Goal: Obtain resource: Download file/media

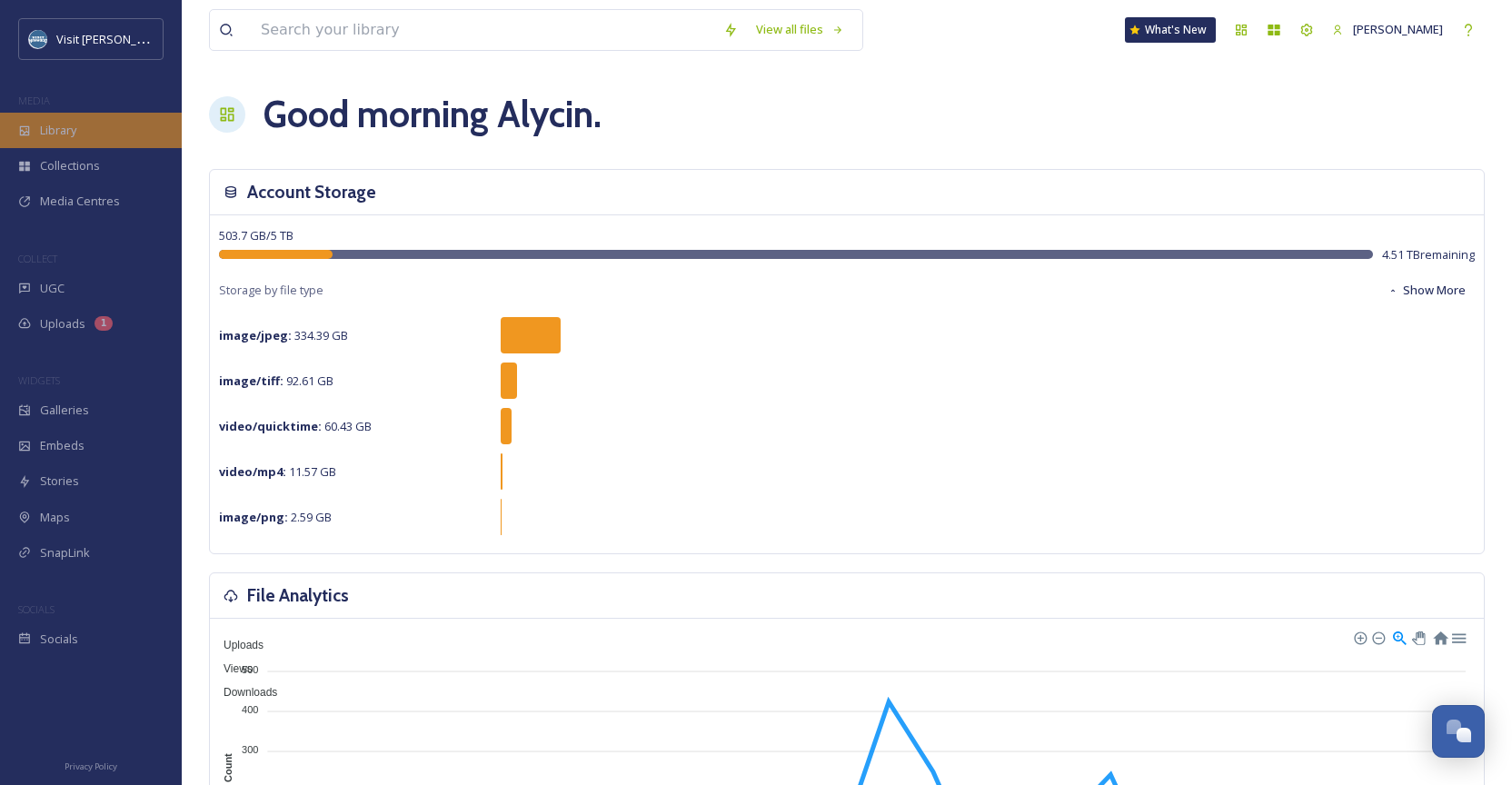
click at [99, 145] on div "Library" at bounding box center [91, 130] width 182 height 35
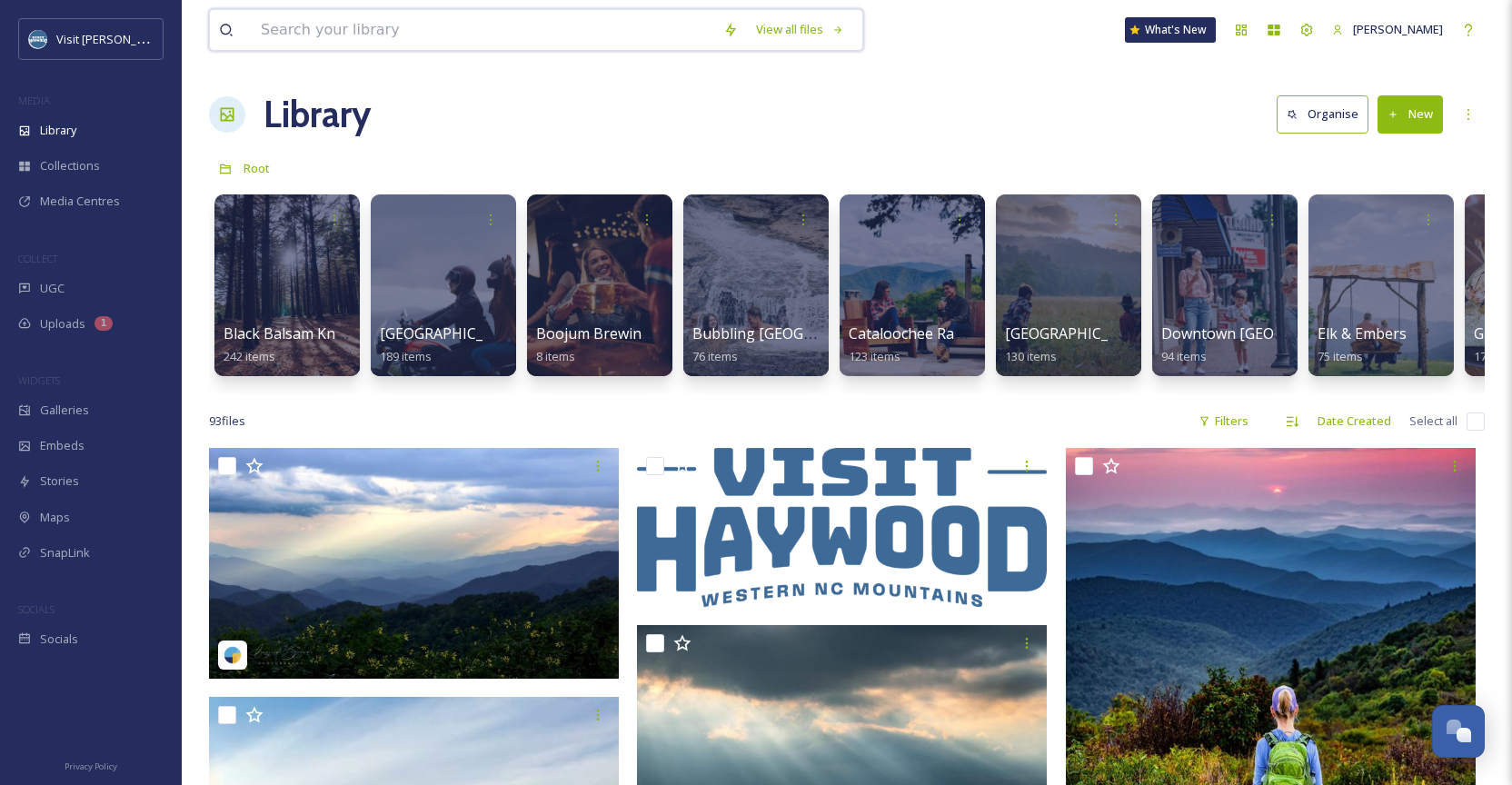
click at [398, 38] on input at bounding box center [483, 30] width 463 height 40
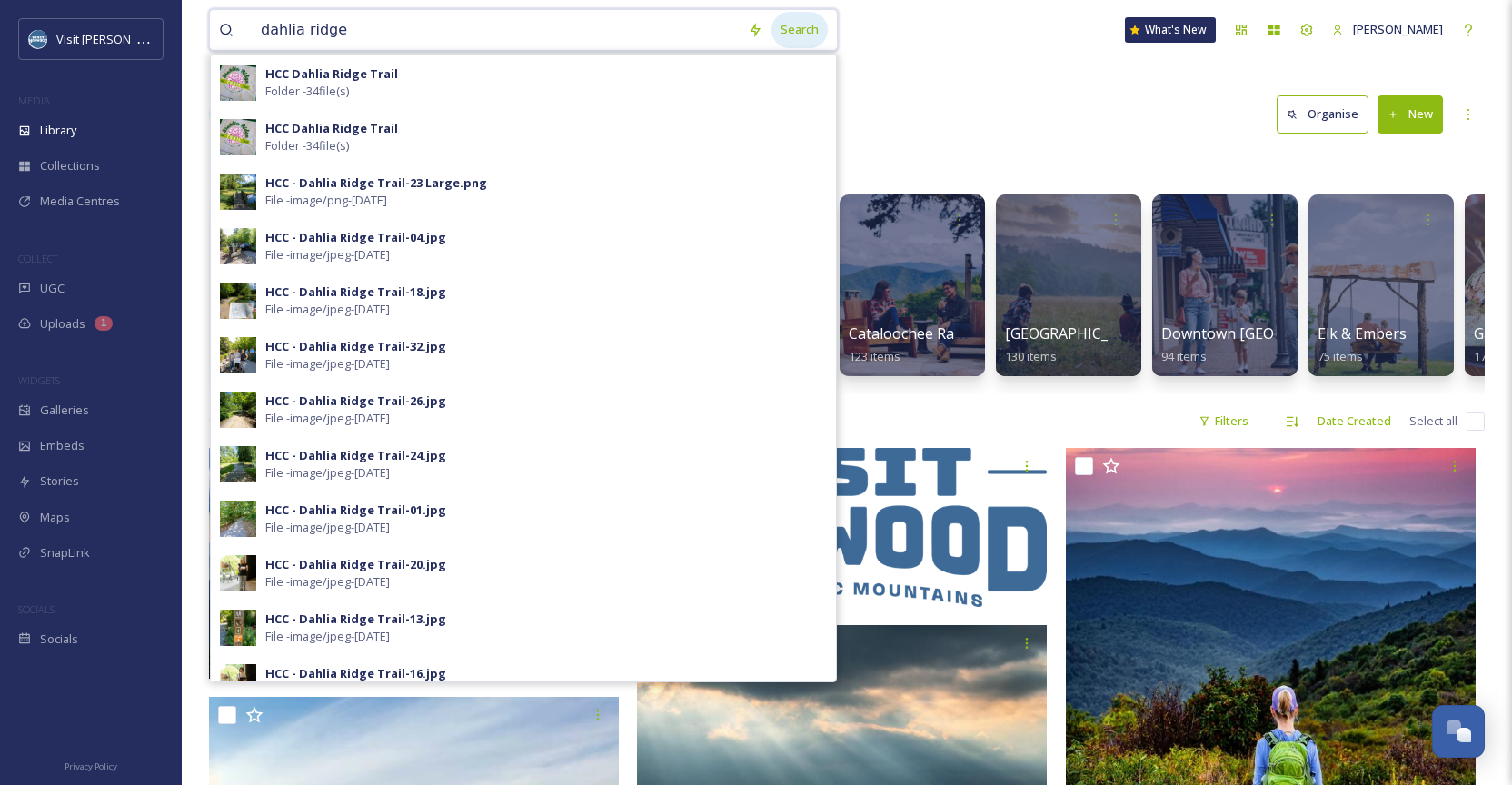
type input "dahlia ridge"
click at [824, 36] on div "Search" at bounding box center [800, 29] width 56 height 35
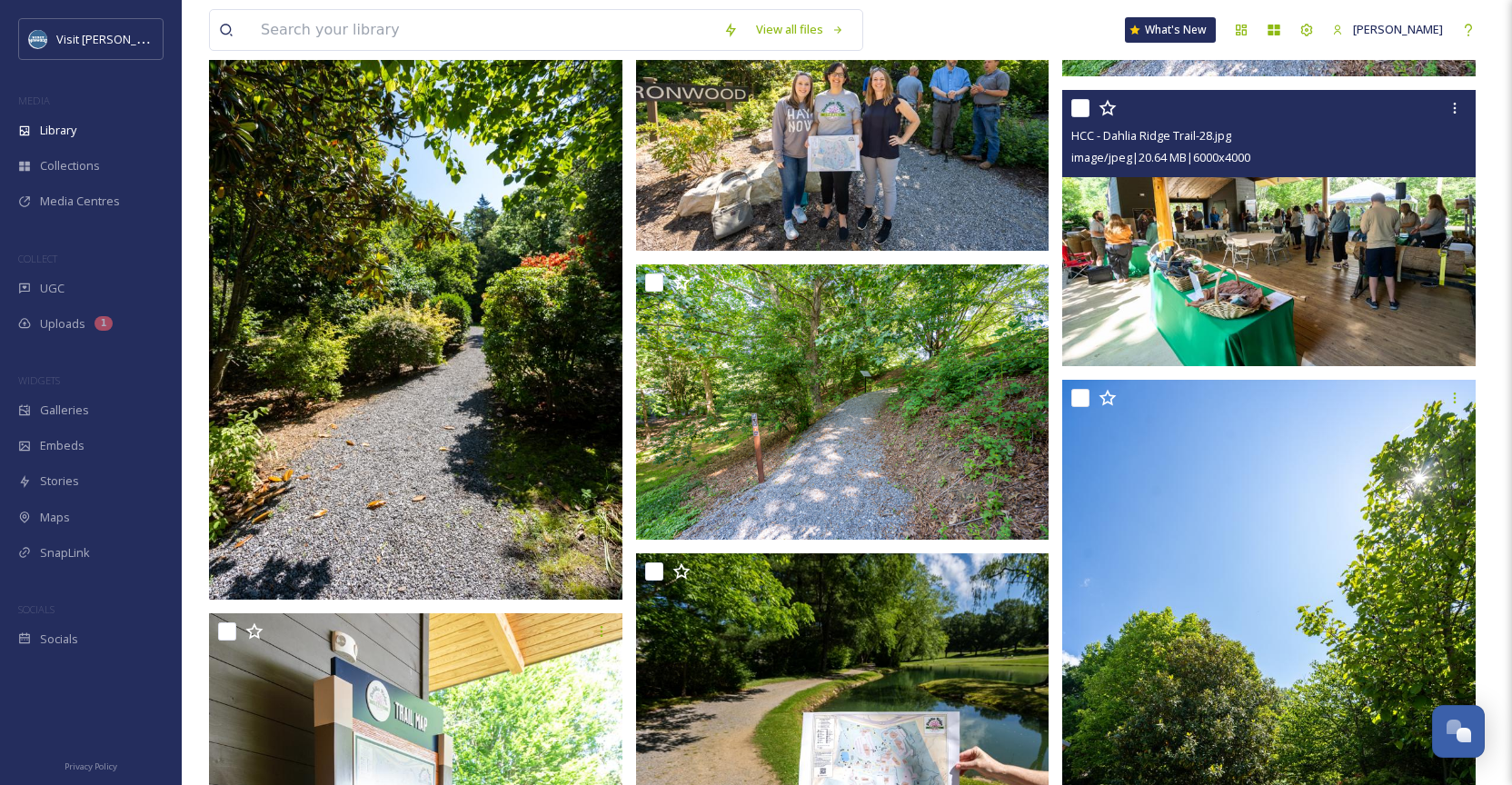
scroll to position [7417, 0]
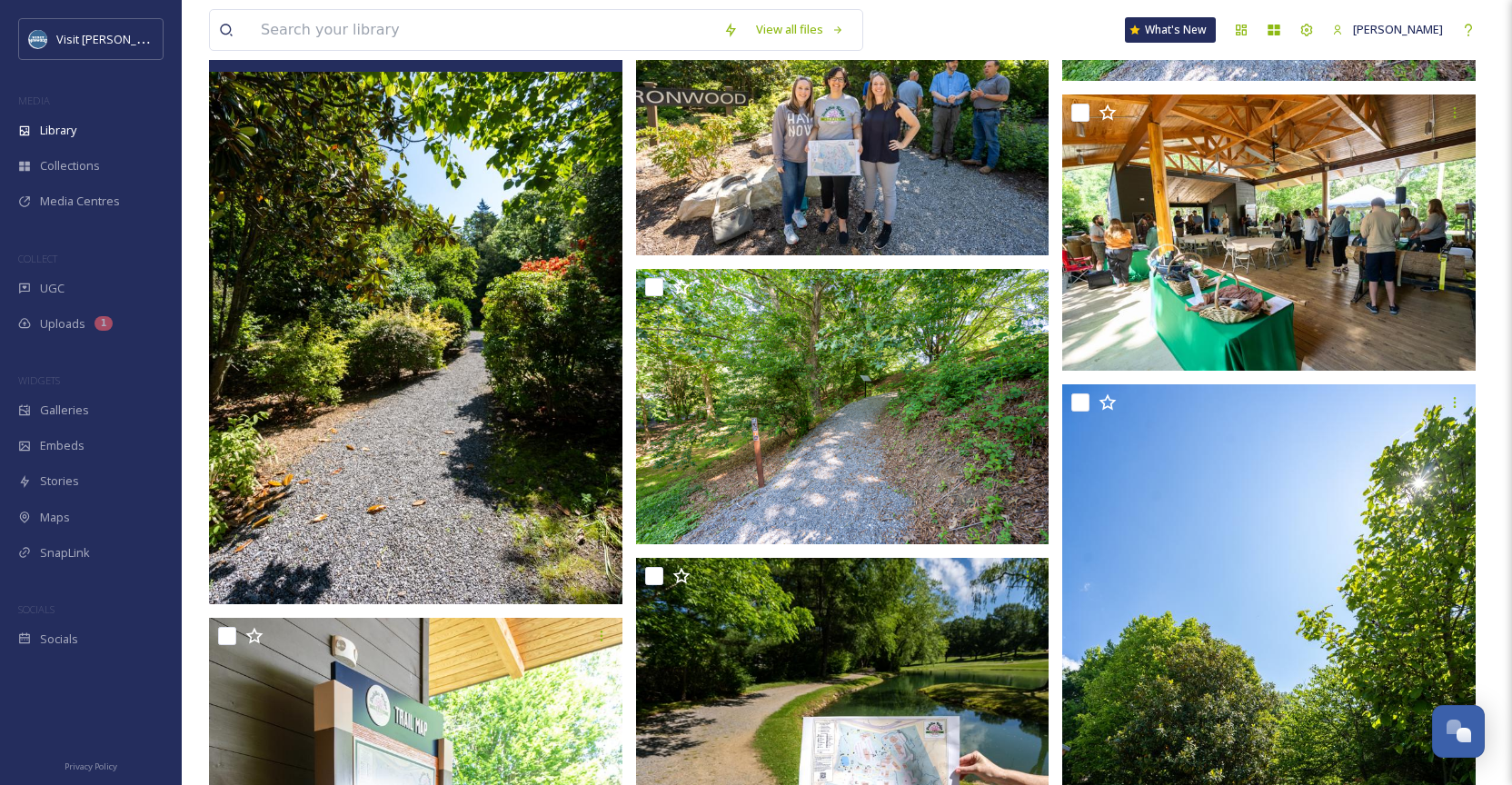
click at [530, 482] on img at bounding box center [416, 295] width 414 height 620
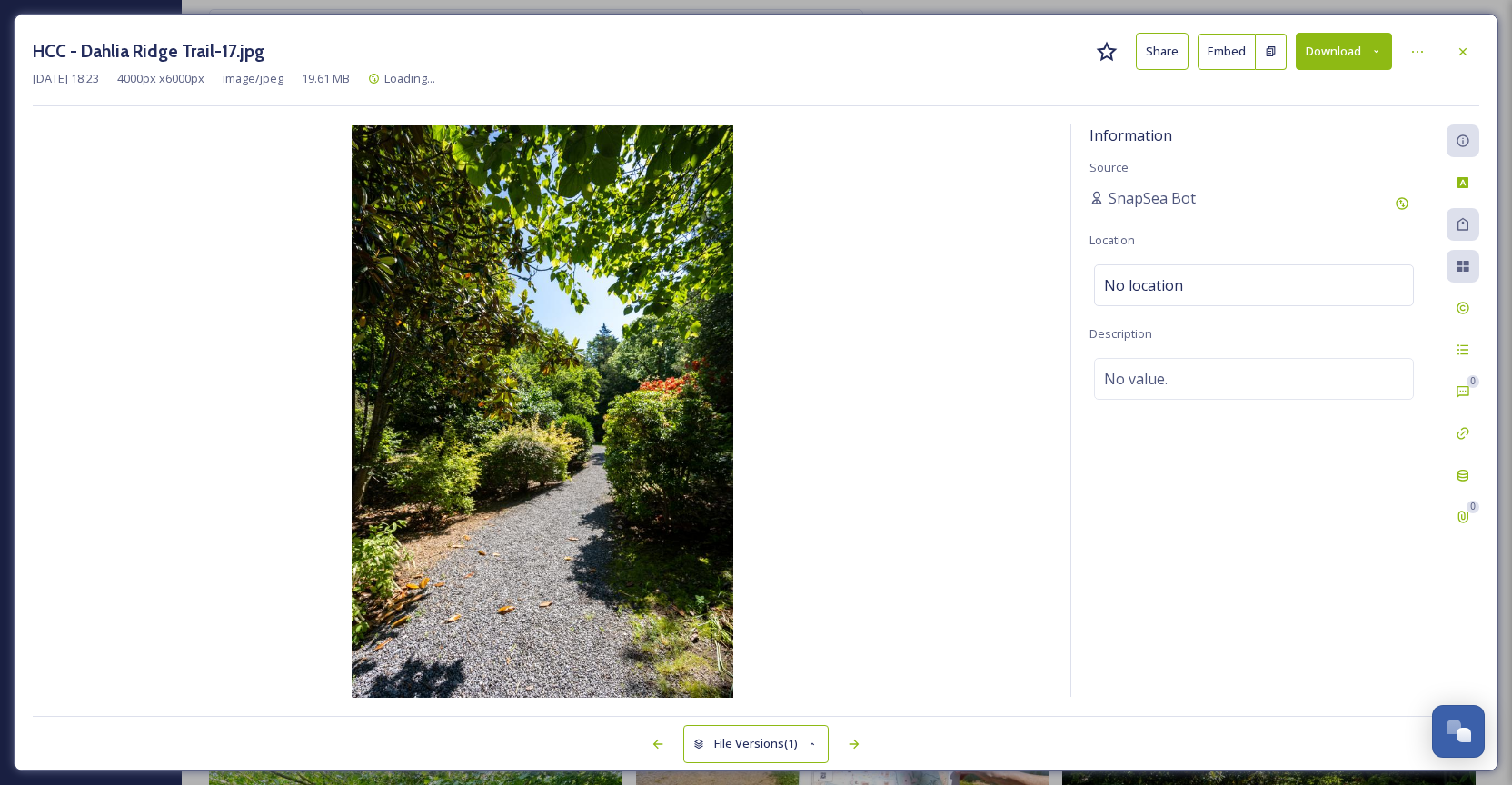
click at [1327, 53] on button "Download" at bounding box center [1343, 51] width 97 height 37
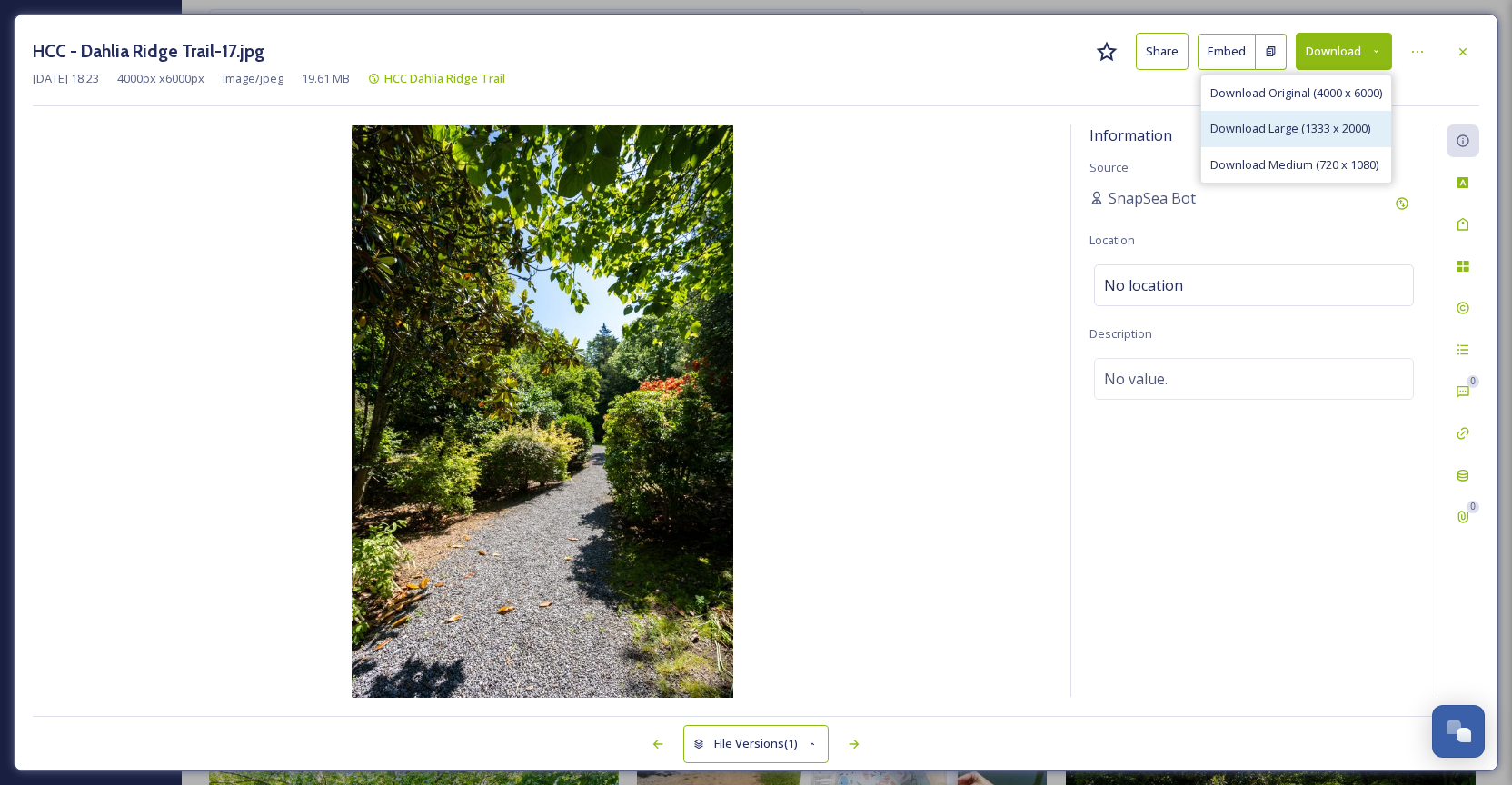
click at [1297, 137] on div "Download Large (1333 x 2000)" at bounding box center [1297, 128] width 190 height 35
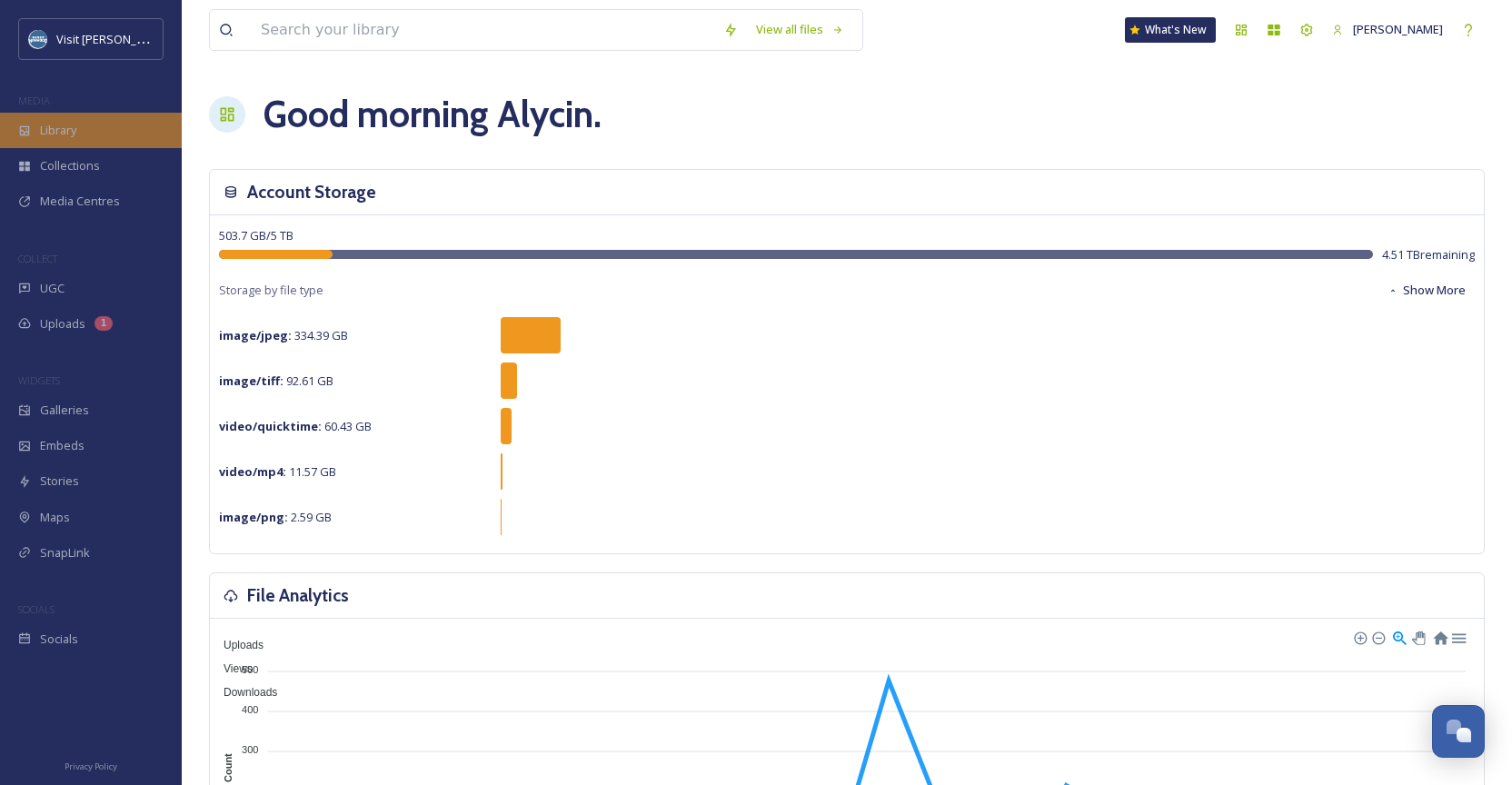
click at [79, 137] on div "Library" at bounding box center [91, 130] width 182 height 35
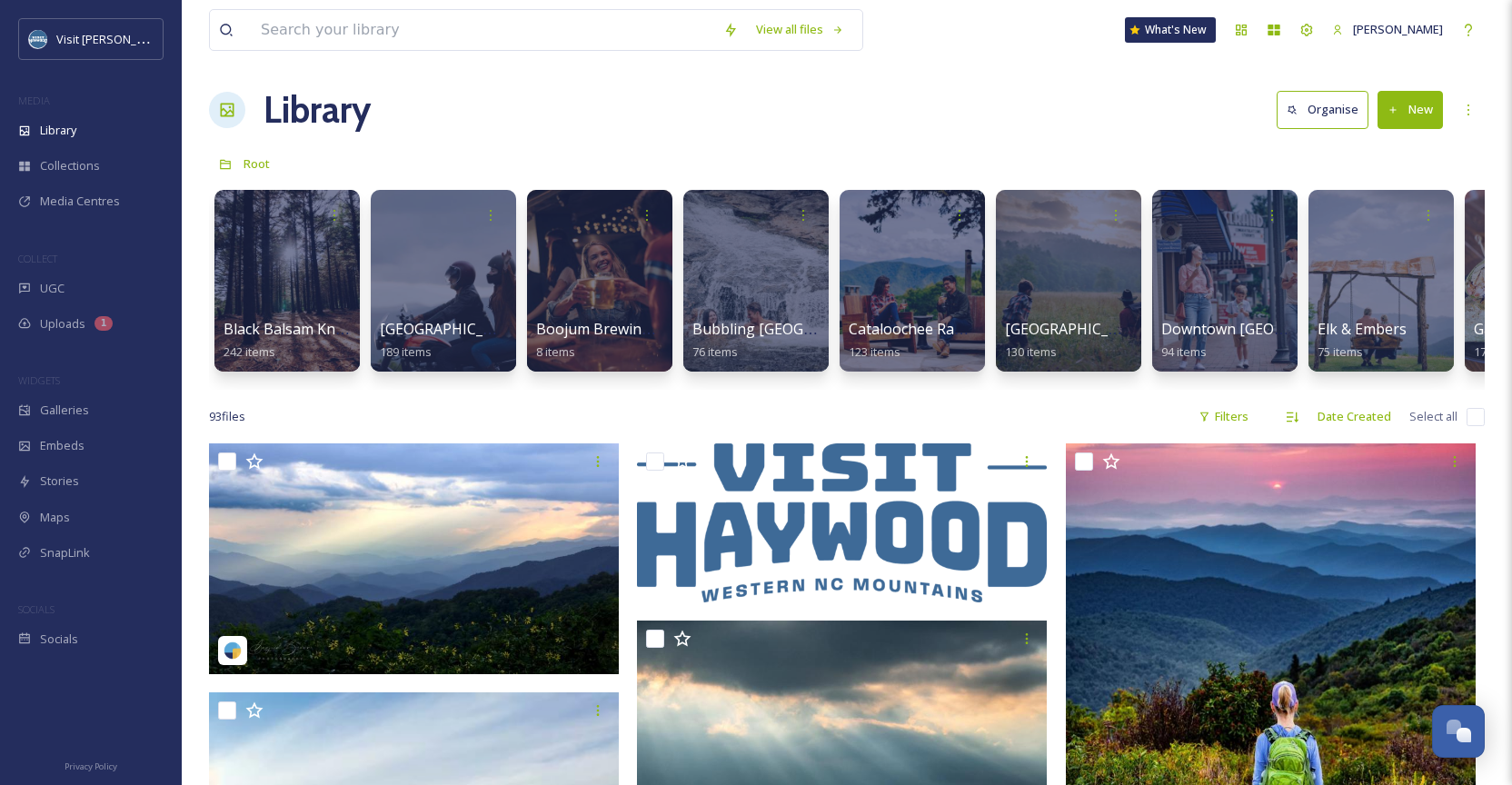
scroll to position [5, 0]
click at [343, 40] on input at bounding box center [483, 30] width 463 height 40
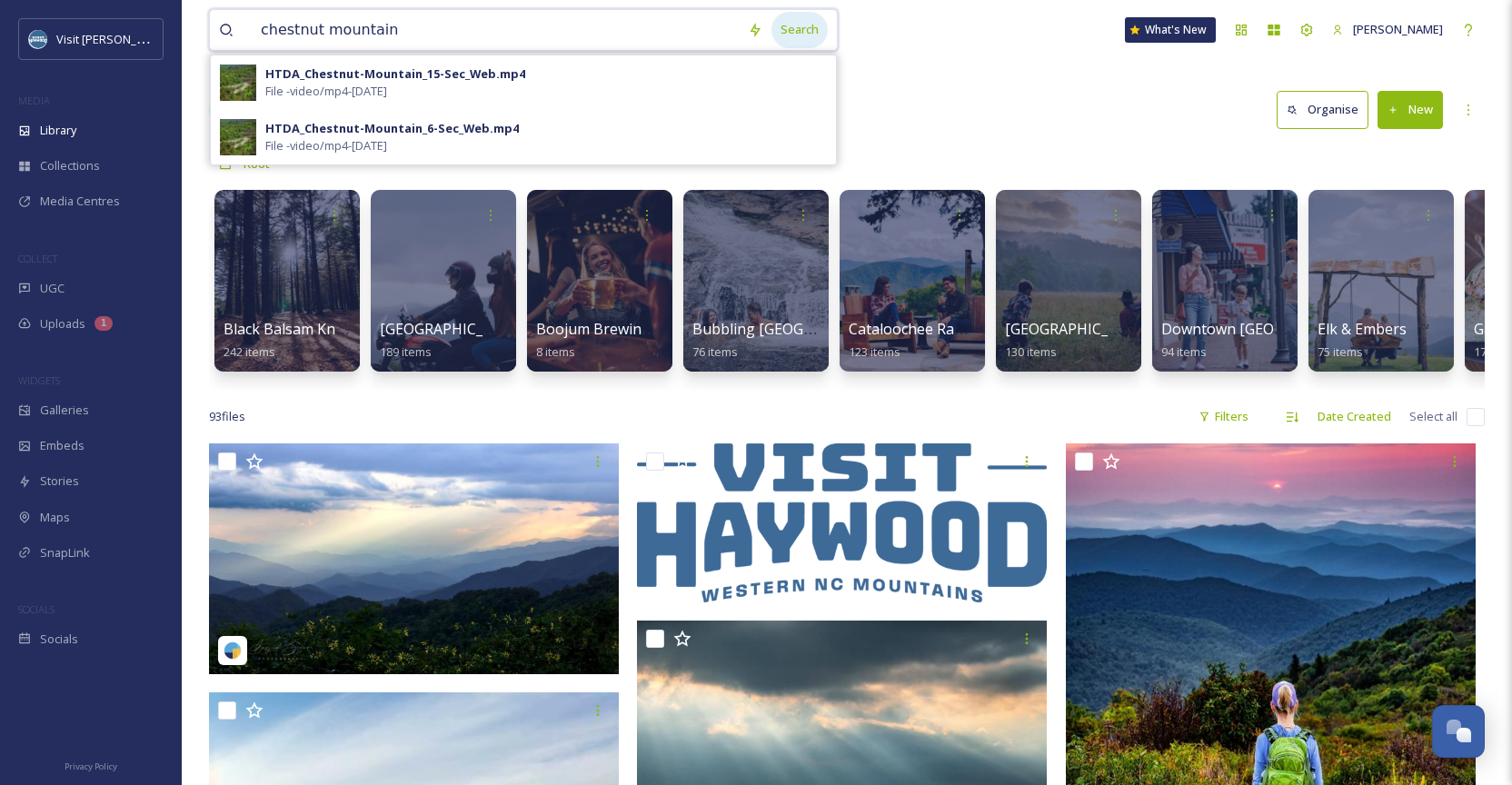
type input "chestnut mountain"
click at [826, 27] on div "Search" at bounding box center [800, 29] width 56 height 35
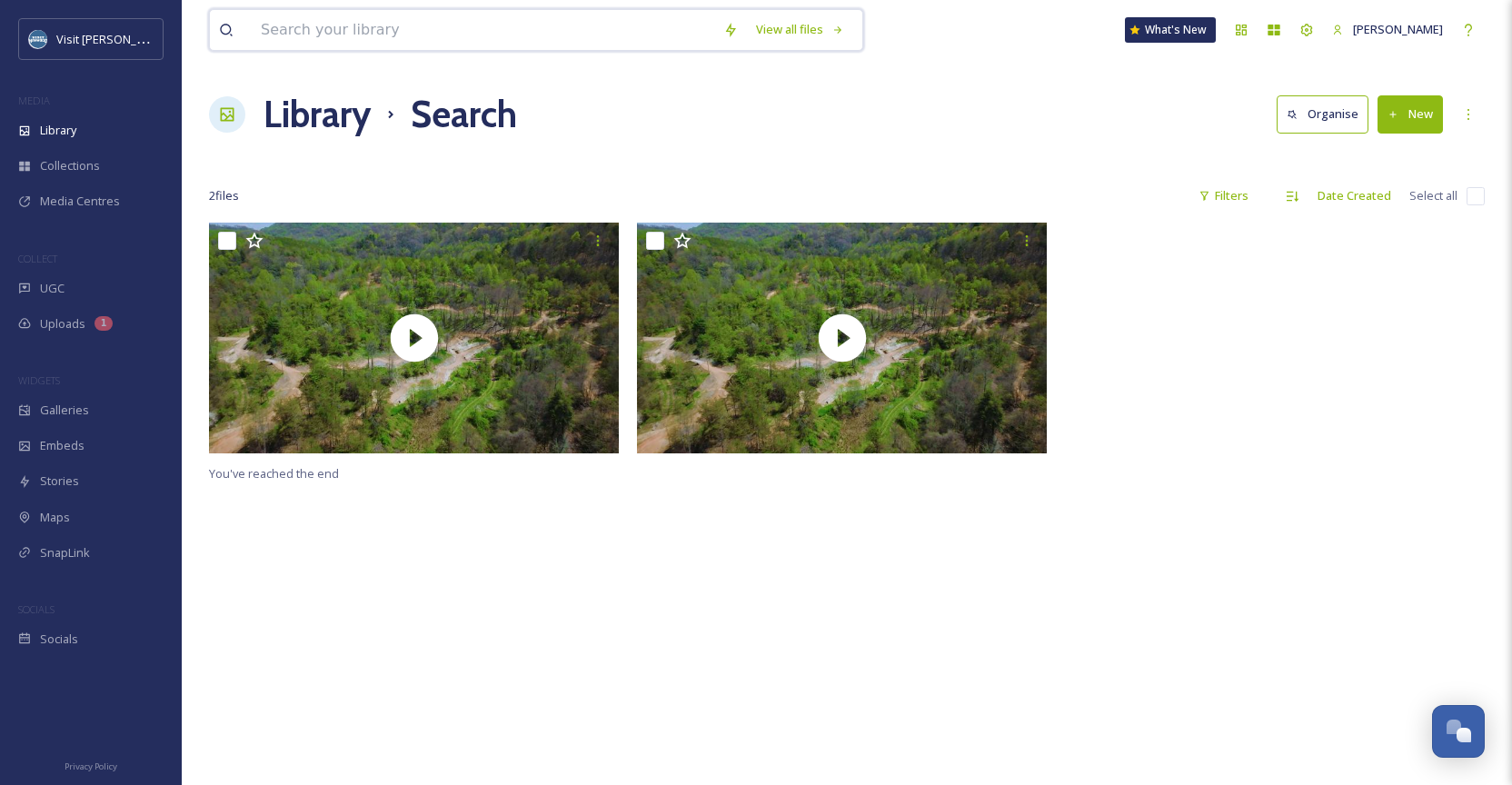
click at [597, 25] on input at bounding box center [483, 30] width 463 height 40
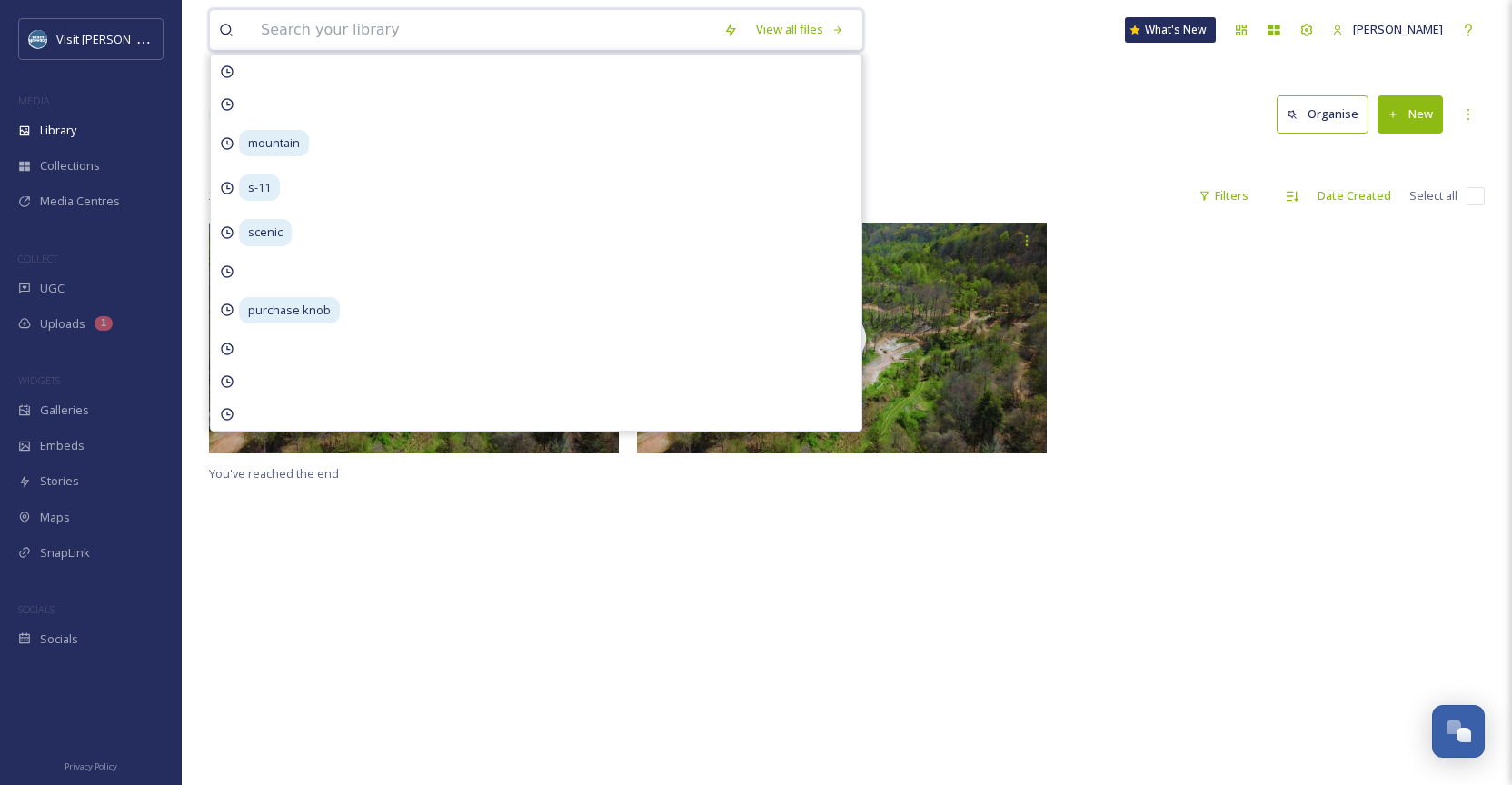
type input "h"
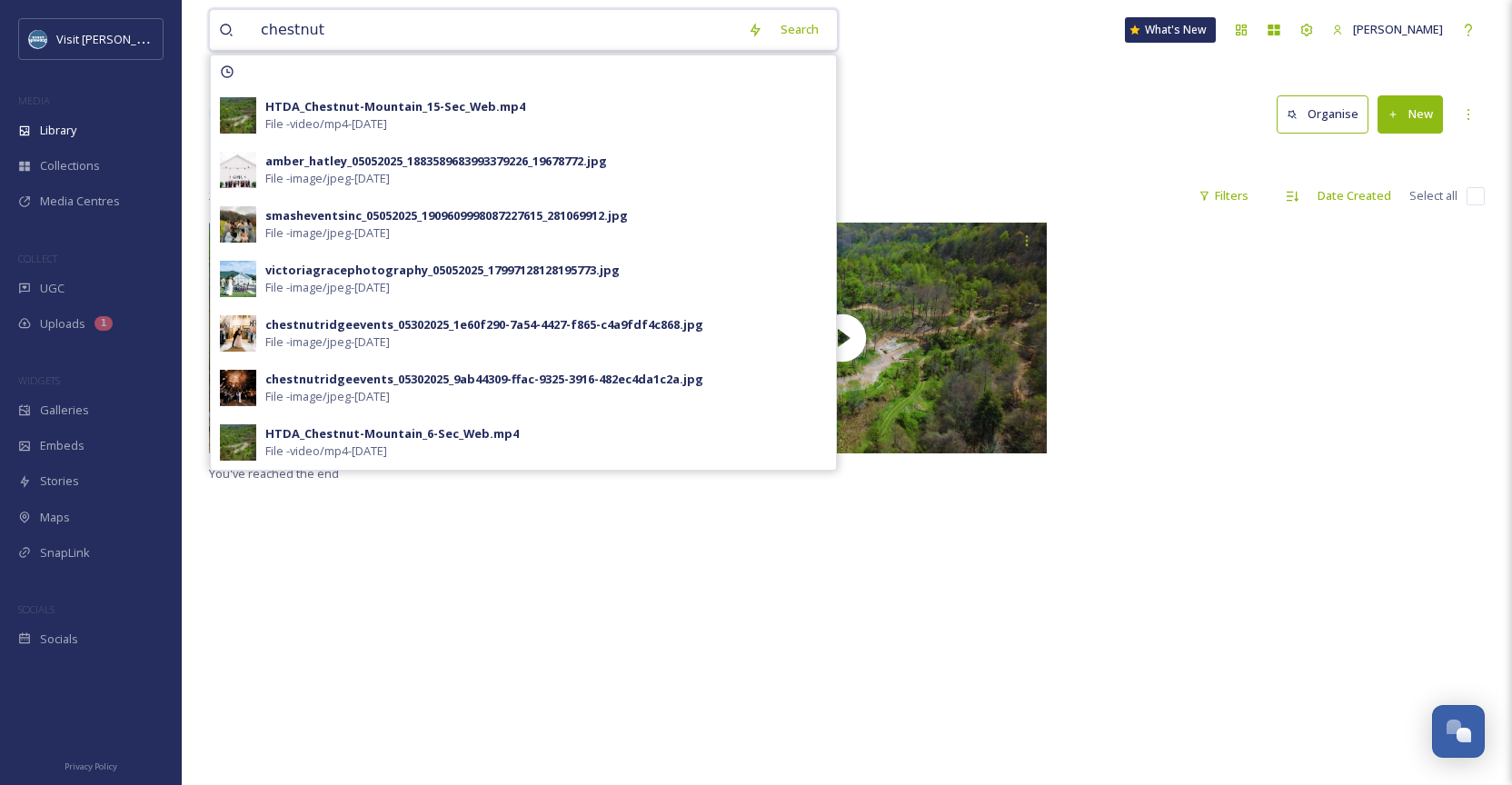
type input "chestnut"
click at [1027, 45] on div "chestnut Search HTDA_Chestnut-Mountain_15-Sec_Web.mp4 File - video/mp4 - [DATE]…" at bounding box center [846, 30] width 1276 height 60
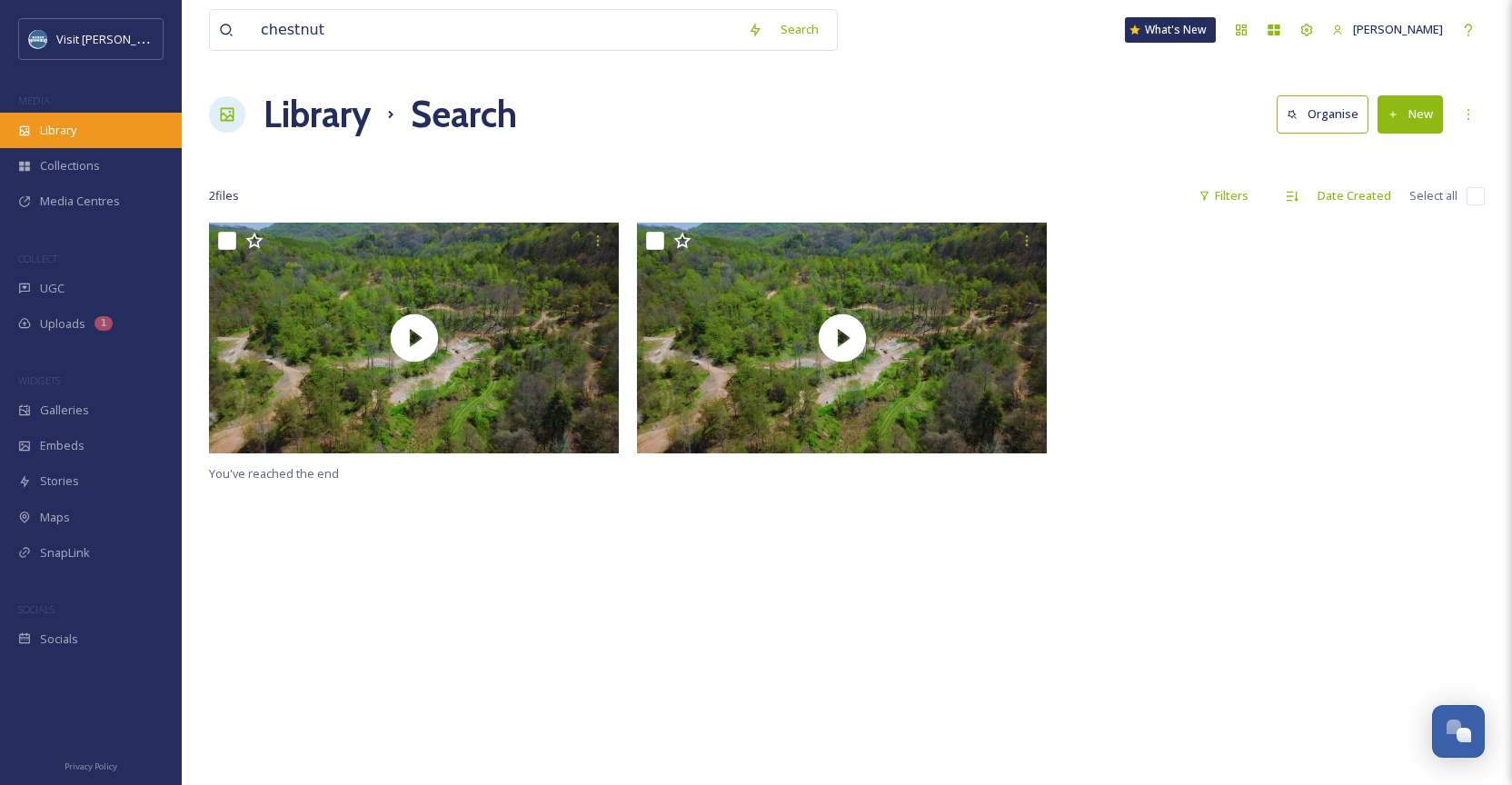
click at [79, 123] on div "Library" at bounding box center [91, 130] width 182 height 35
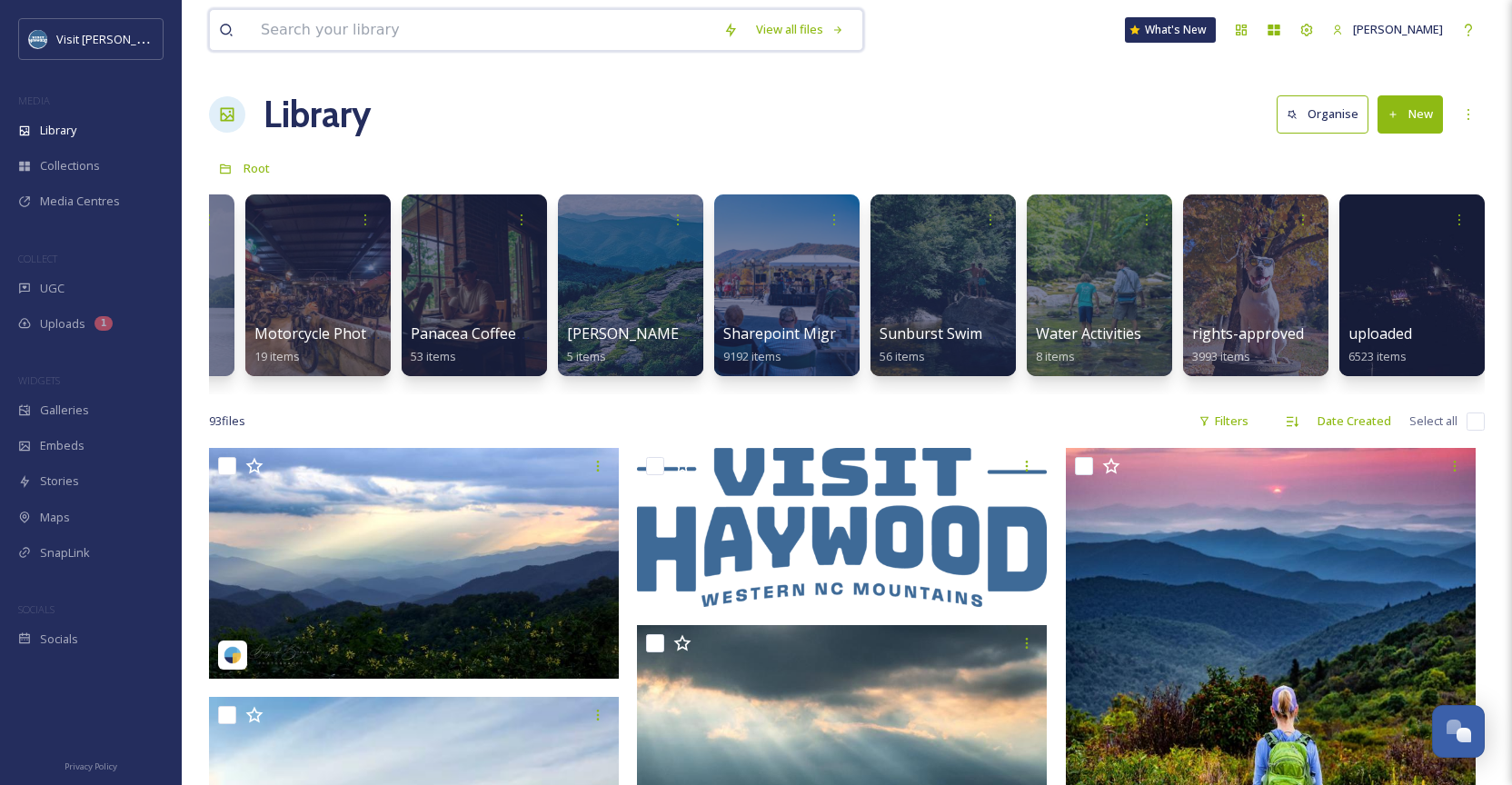
click at [629, 37] on input at bounding box center [483, 30] width 463 height 40
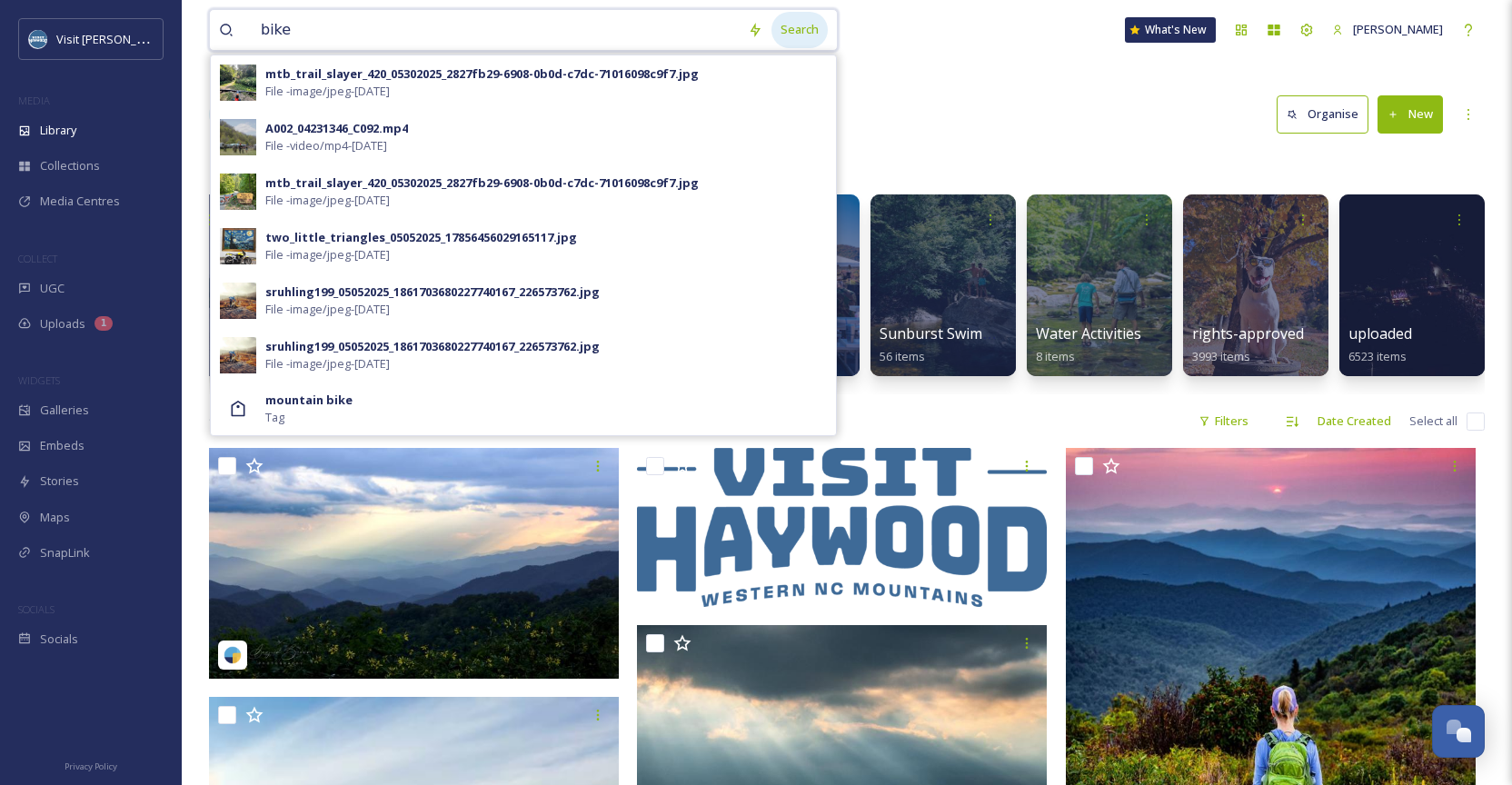
type input "bike"
click at [825, 34] on div "Search" at bounding box center [800, 29] width 56 height 35
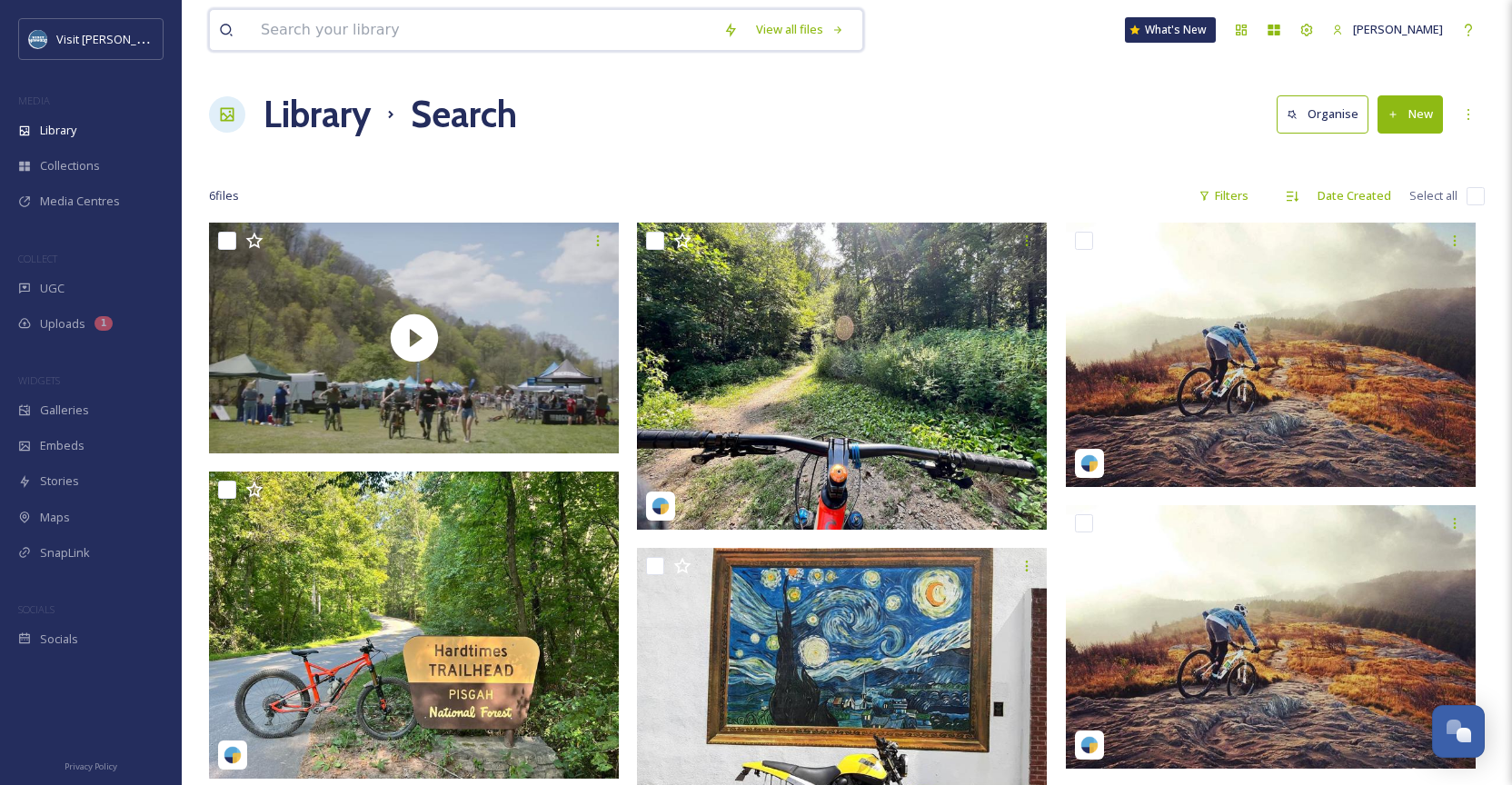
click at [315, 37] on input at bounding box center [483, 30] width 463 height 40
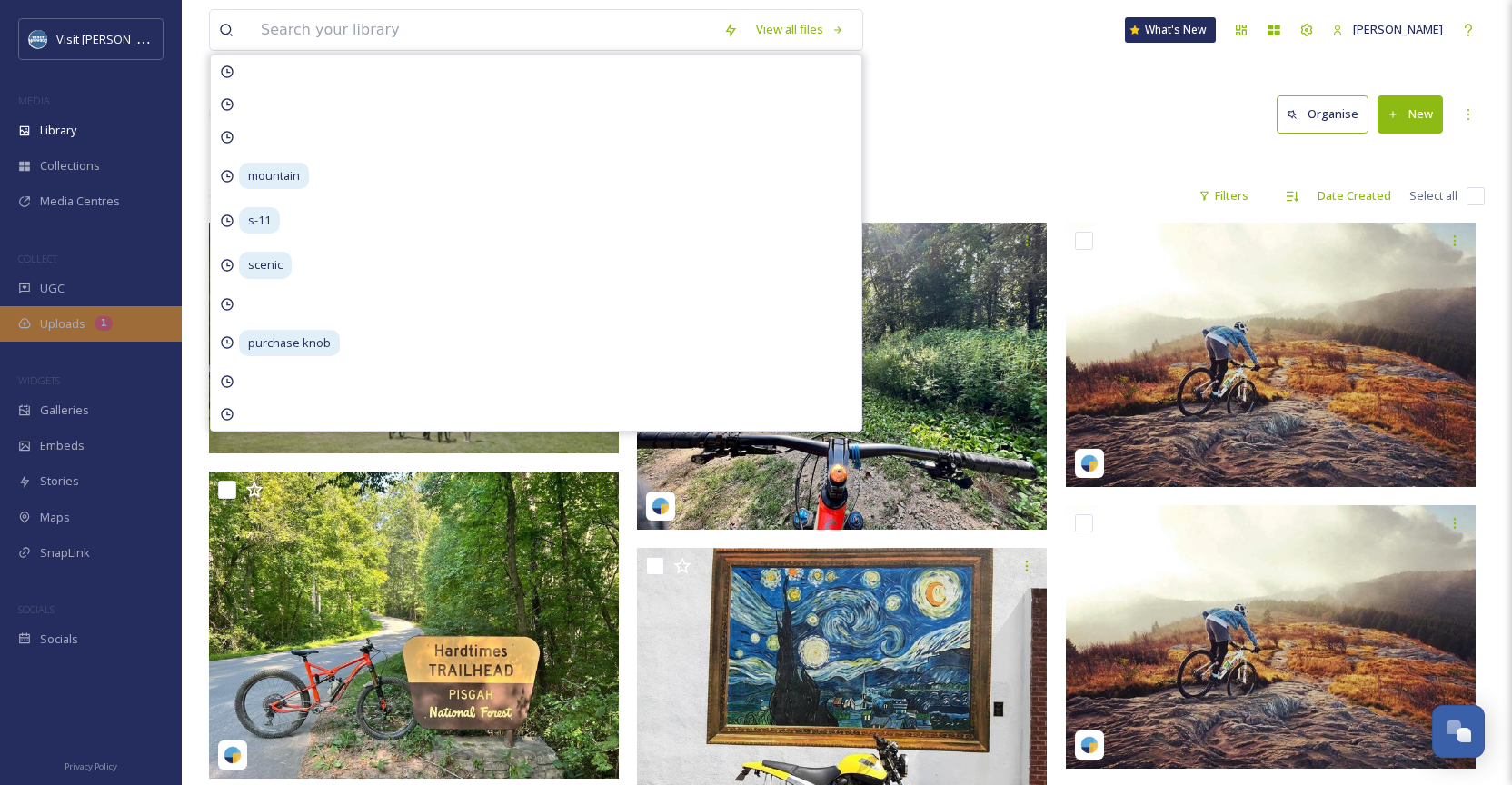
click at [129, 329] on div "Uploads 1" at bounding box center [91, 324] width 182 height 35
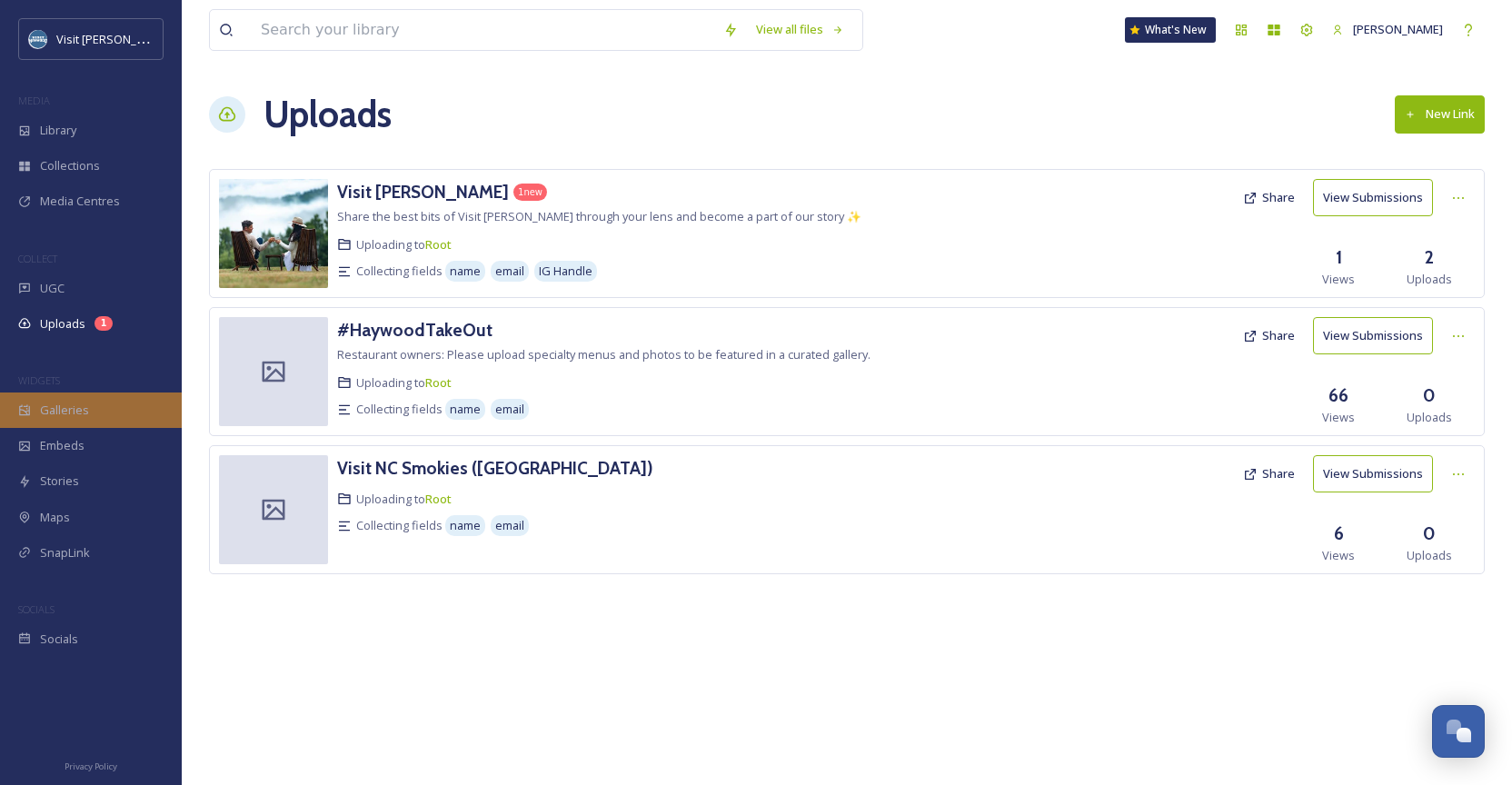
click at [103, 421] on div "Galleries" at bounding box center [91, 410] width 182 height 35
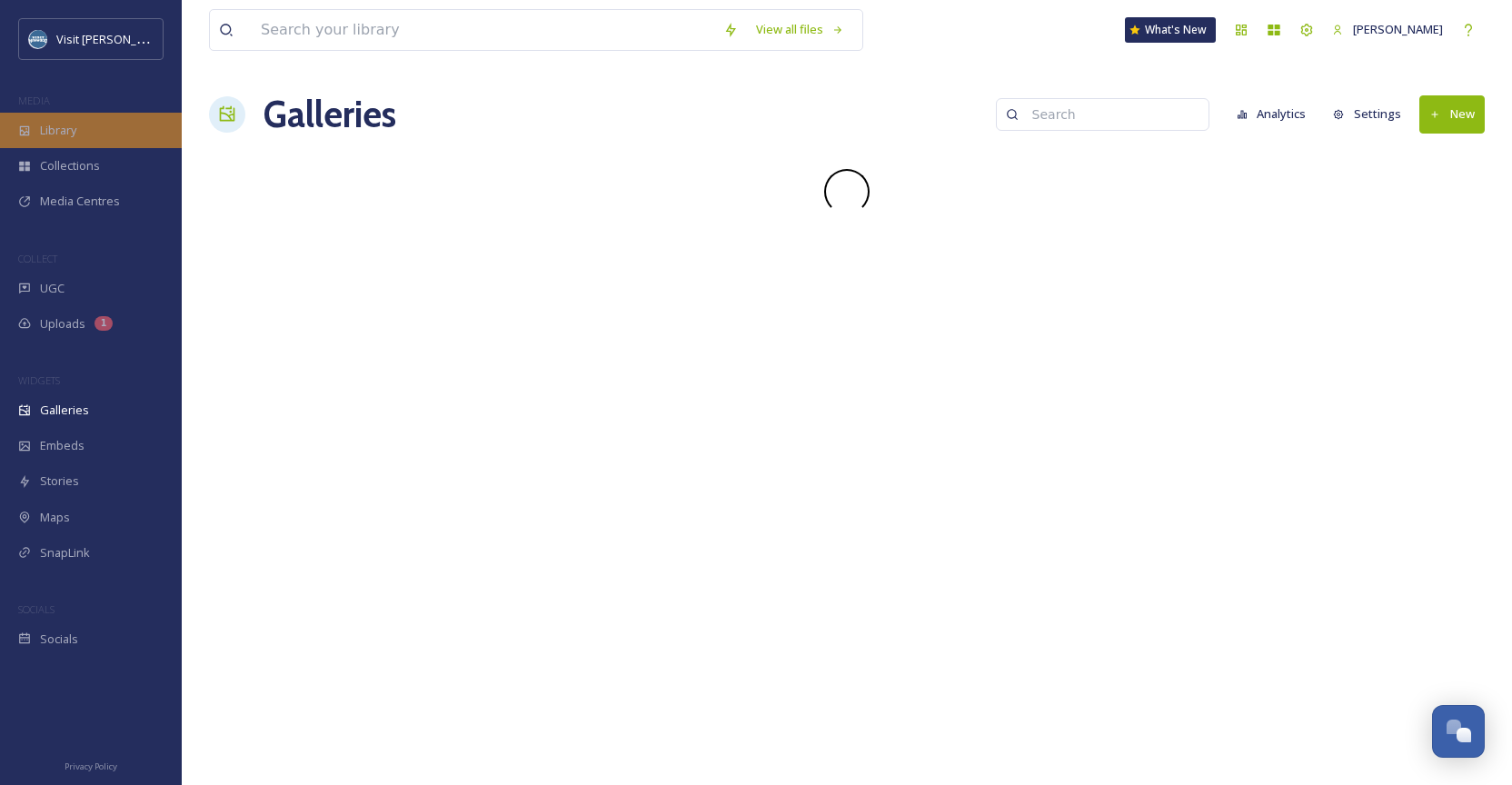
click at [124, 143] on div "Library" at bounding box center [91, 130] width 182 height 35
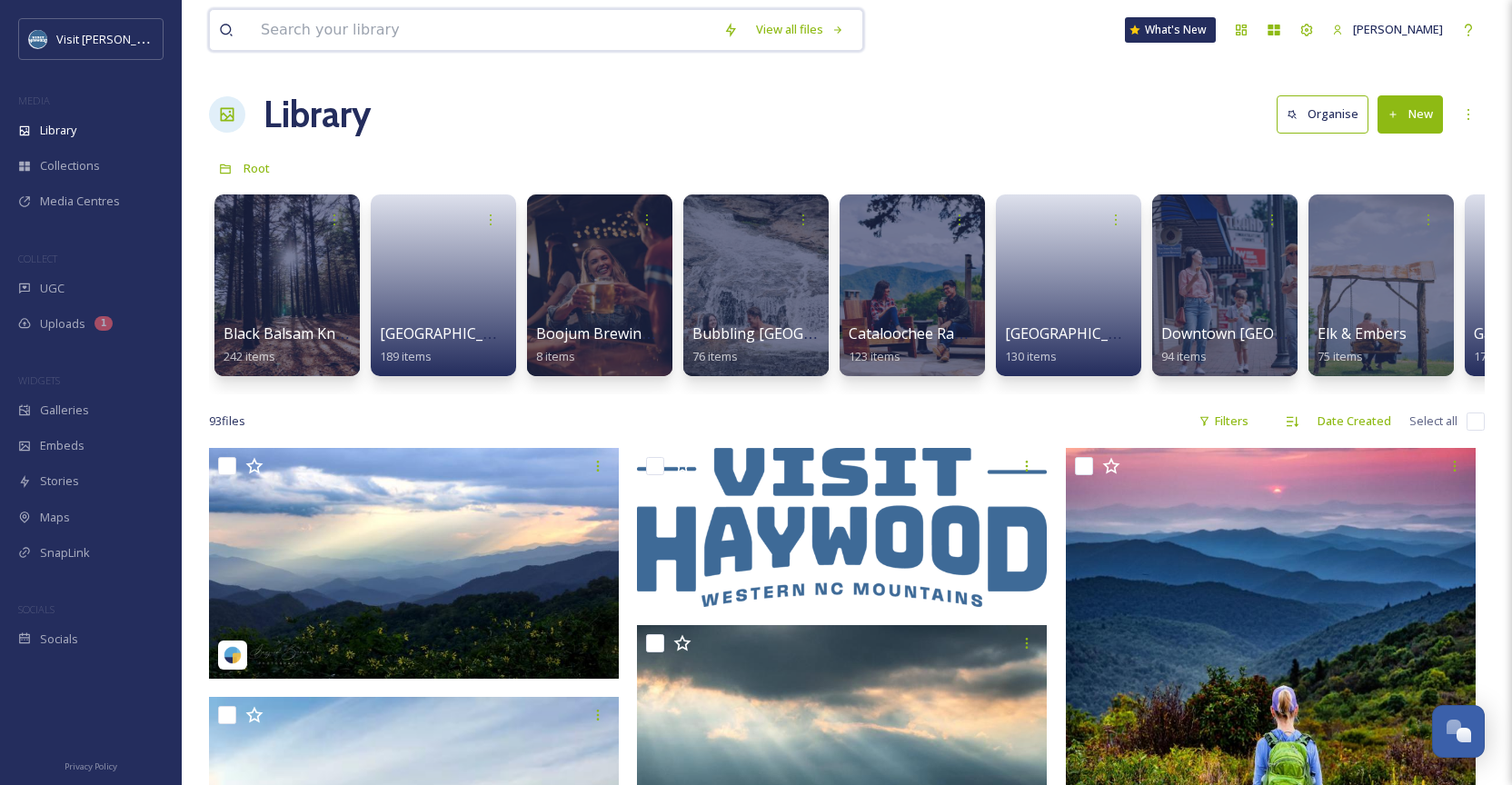
click at [358, 27] on input at bounding box center [483, 30] width 463 height 40
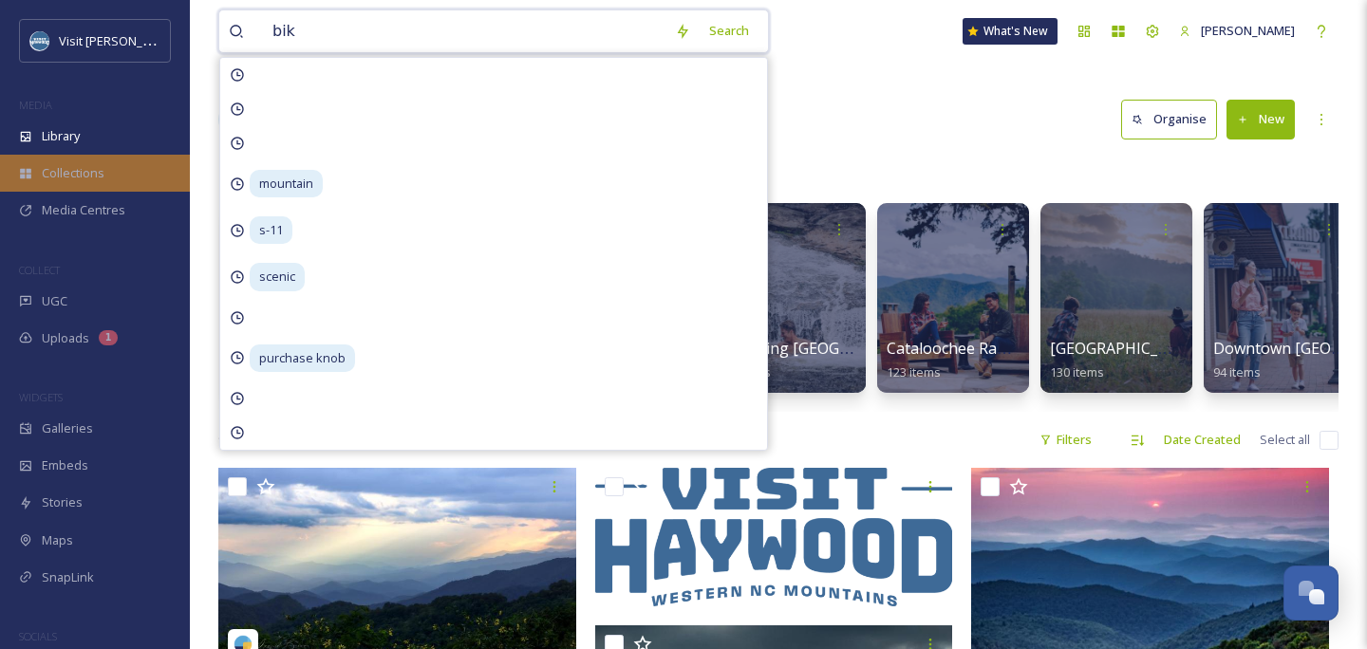
type input "bike"
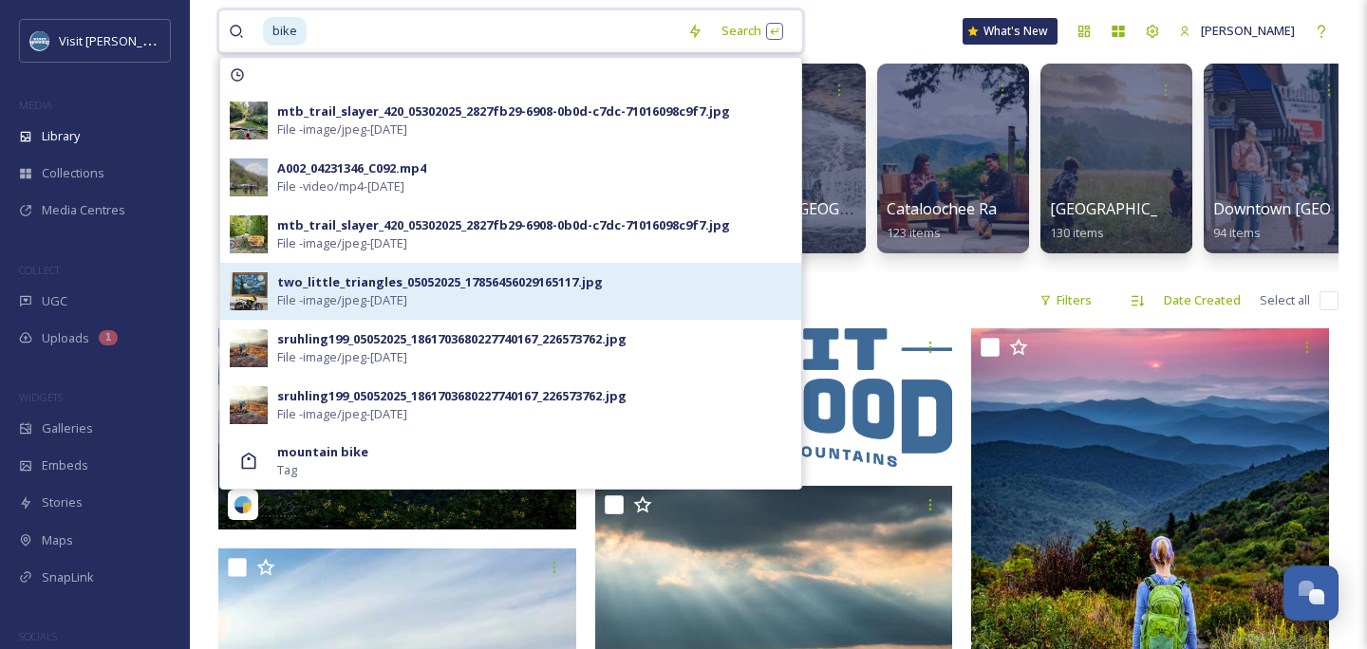
scroll to position [140, 0]
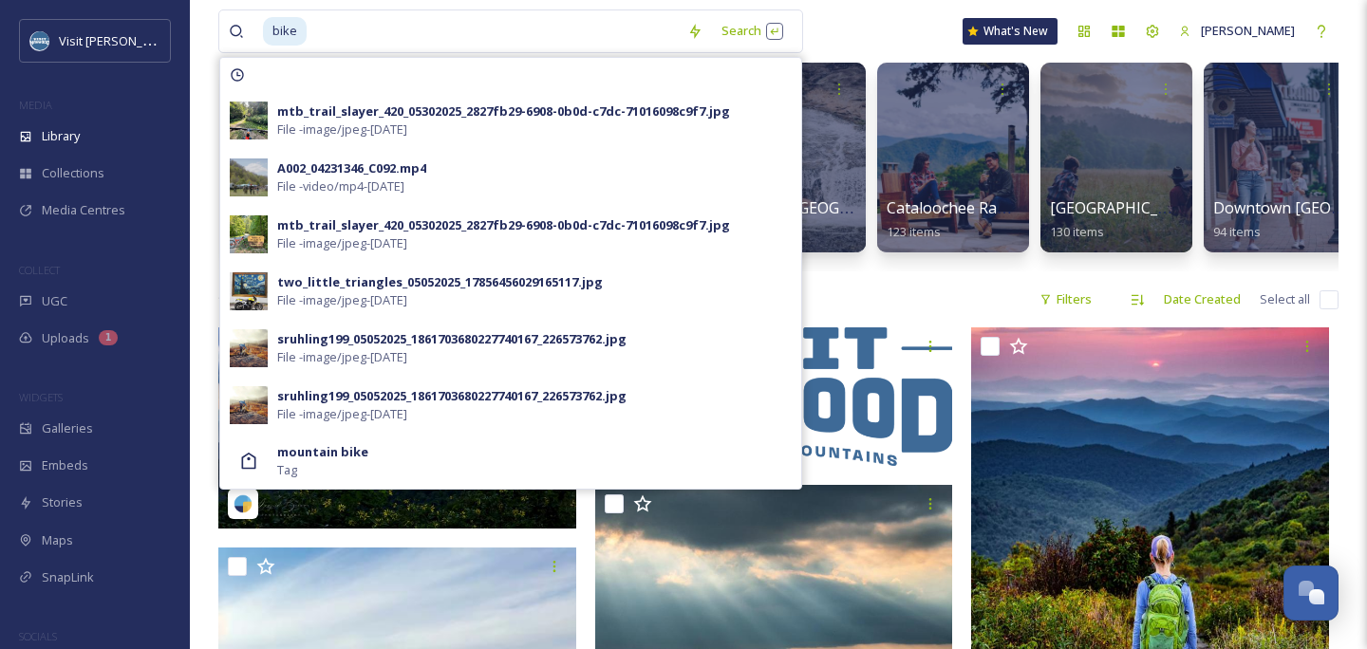
click at [949, 22] on div "bike Search mtb_trail_slayer_420_05302025_2827fb29-6908-0b0d-c7dc-71016098c9f7.…" at bounding box center [778, 31] width 1120 height 63
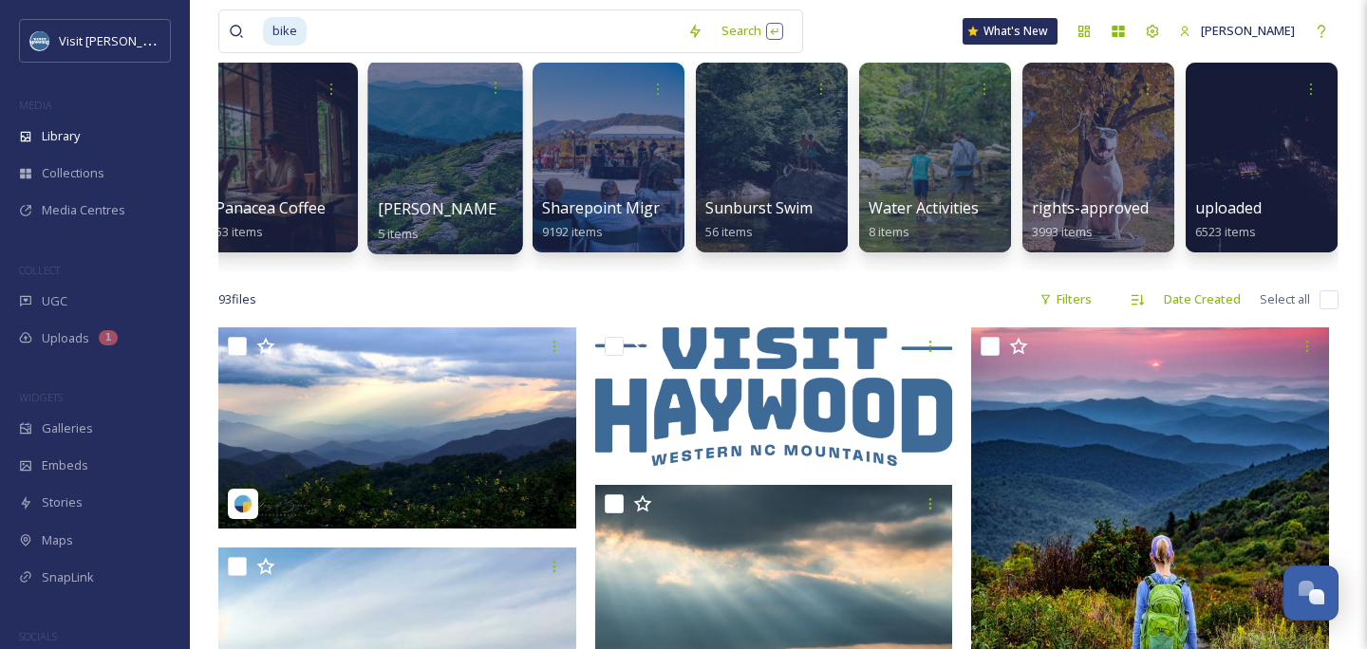
scroll to position [0, 1976]
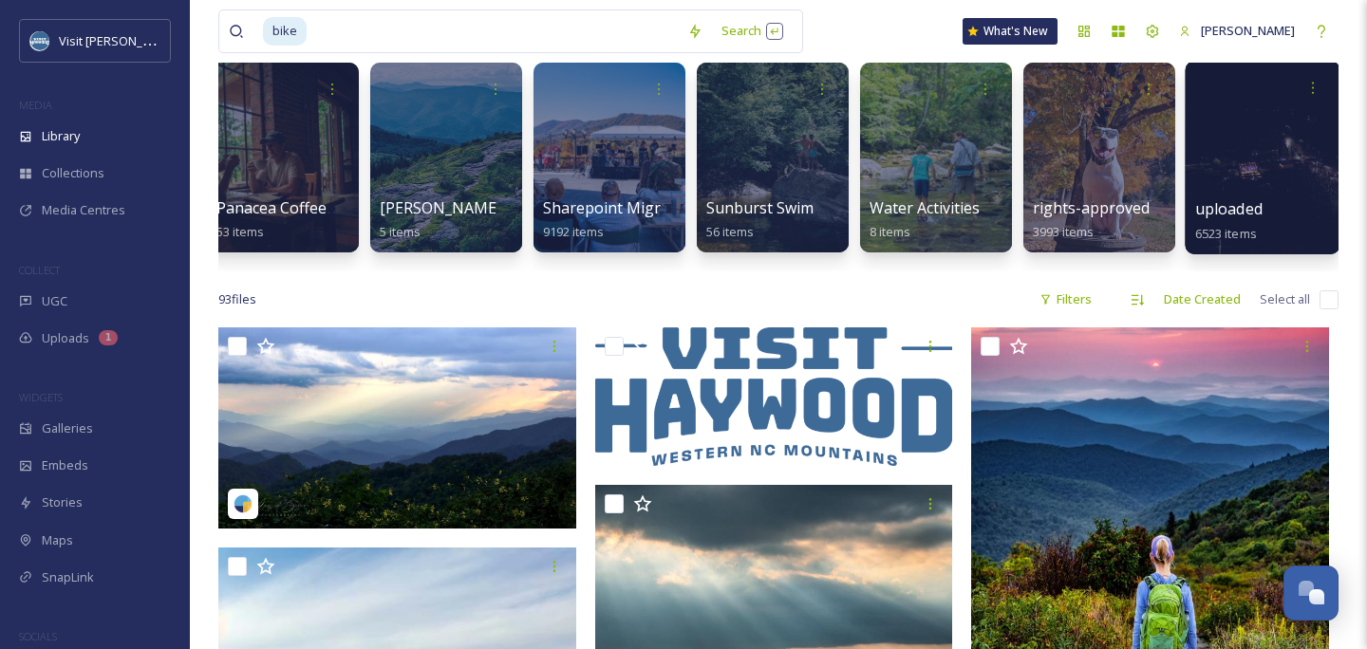
click at [1251, 190] on div at bounding box center [1261, 158] width 155 height 194
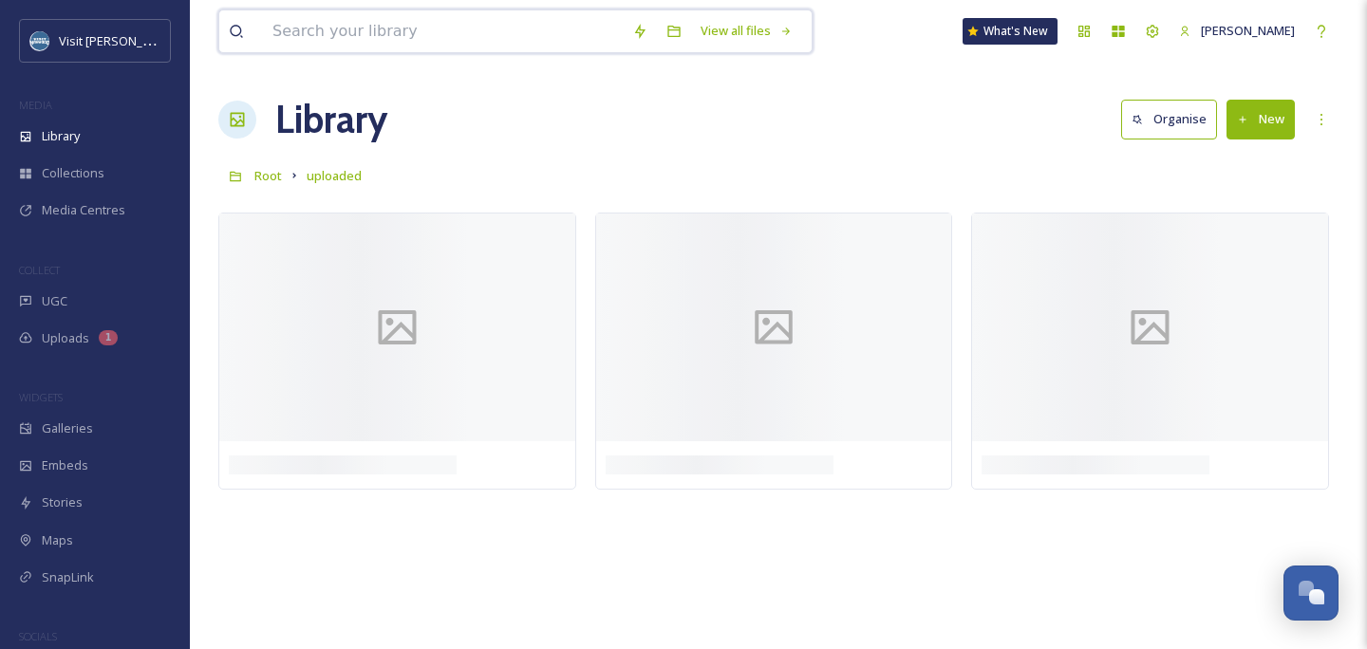
click at [326, 28] on input at bounding box center [443, 31] width 360 height 42
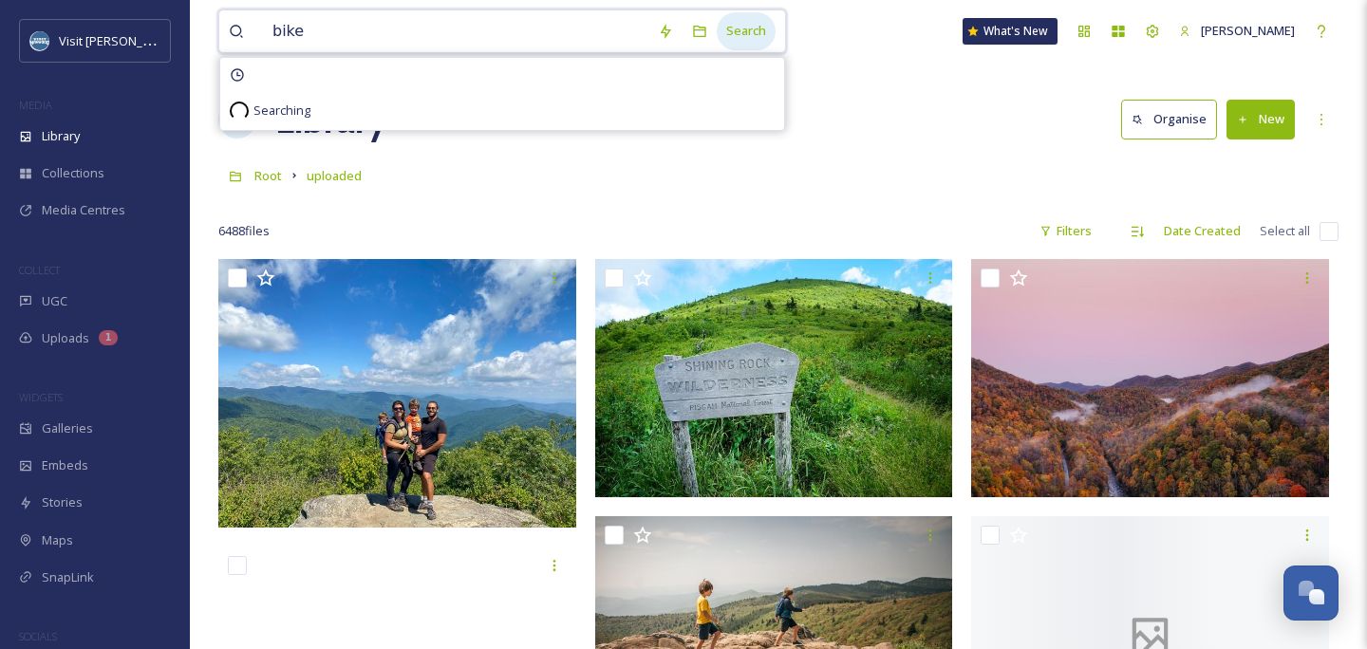
type input "bike"
click at [762, 30] on div "Search" at bounding box center [746, 30] width 59 height 37
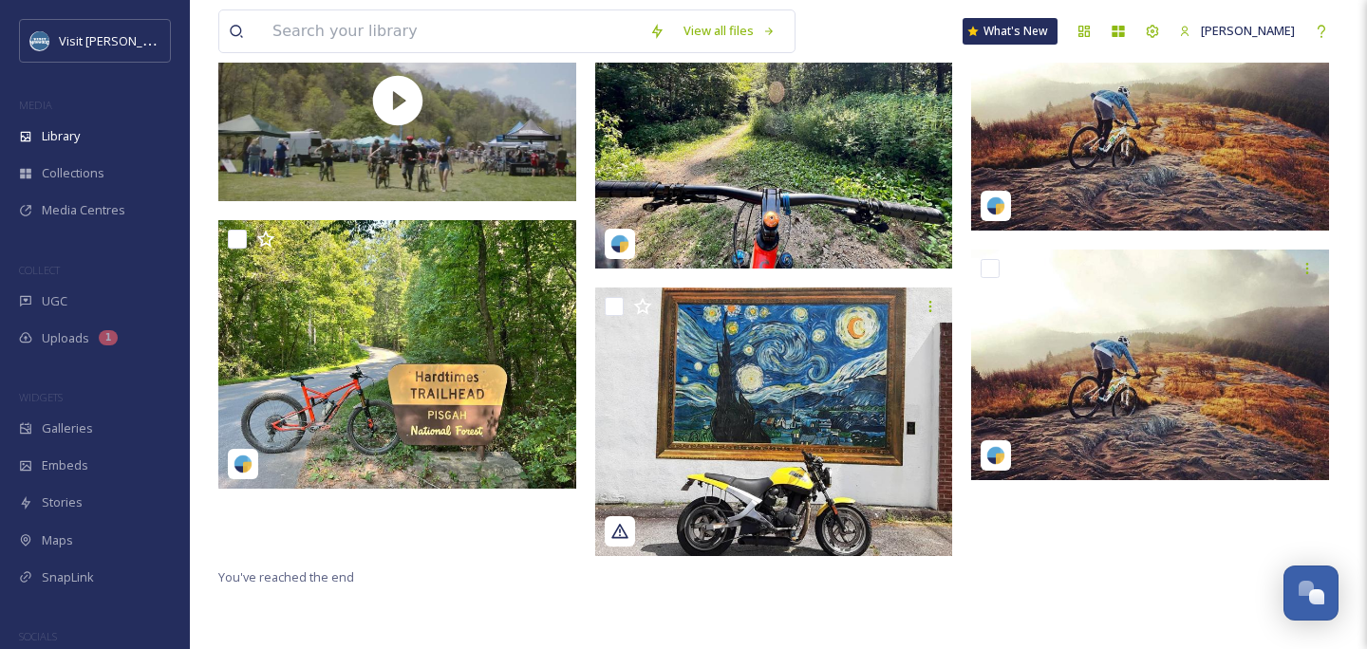
scroll to position [233, 0]
